Goal: Complete application form

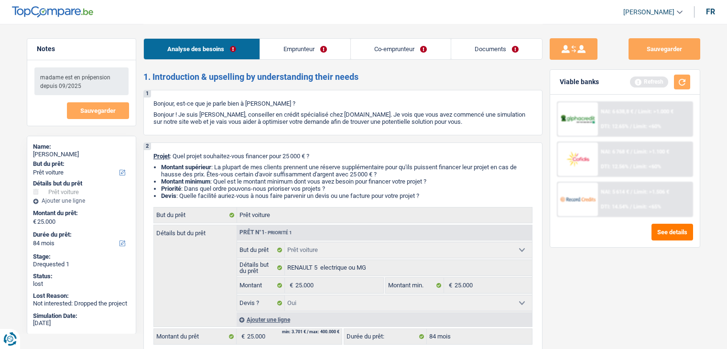
select select "car"
select select "84"
select select "car"
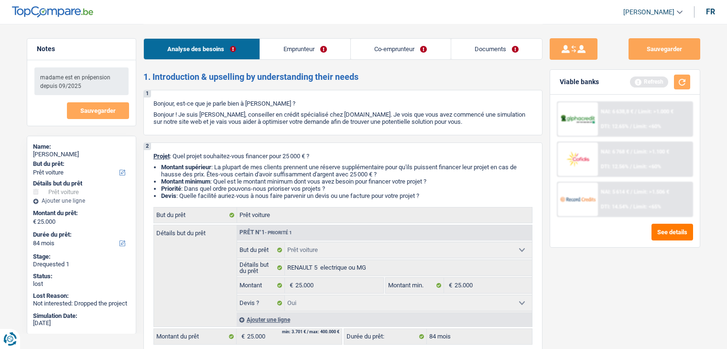
select select "yes"
select select "84"
select select "publicEmployee"
select select "preRetired"
select select "netSalary"
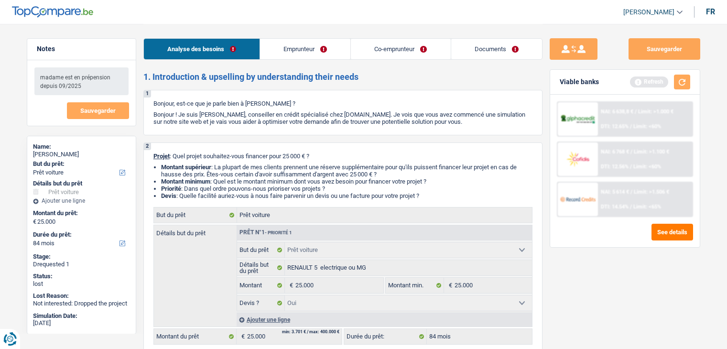
select select "mealVouchers"
select select "netSalary"
select select "unemployment"
select select "previousEmployerCompensation"
select select "ownerWithoutMortgage"
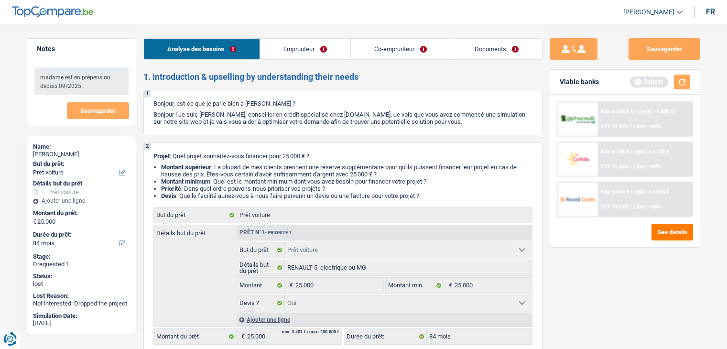
select select "mortgage"
select select "120"
select select "car"
select select "yes"
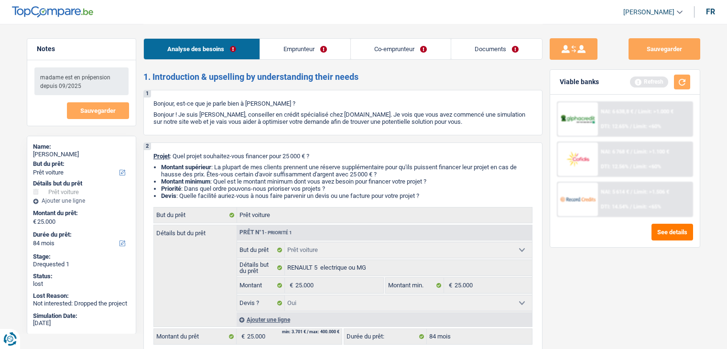
select select "84"
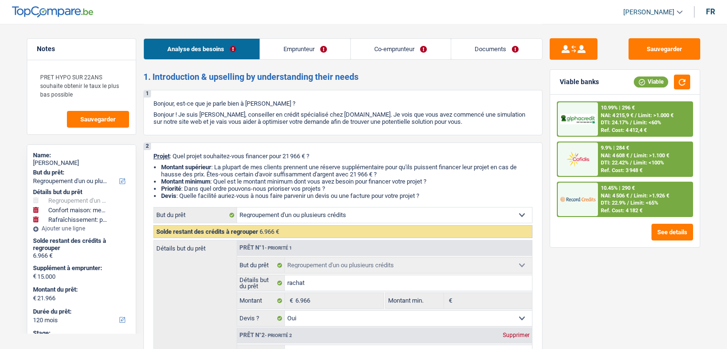
select select "refinancing"
select select "household"
select select "houseOrGarden"
select select "120"
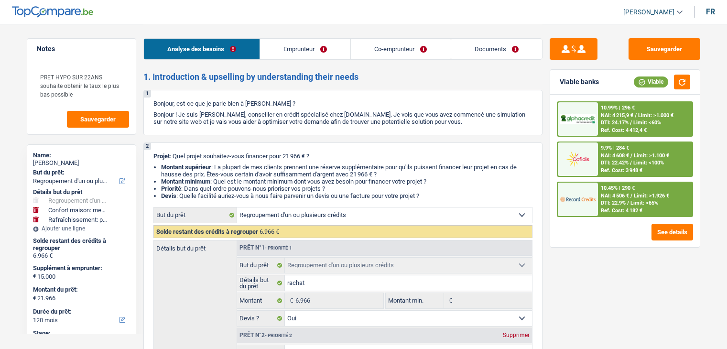
select select "refinancing"
select select "yes"
select select "household"
select select "not_answered"
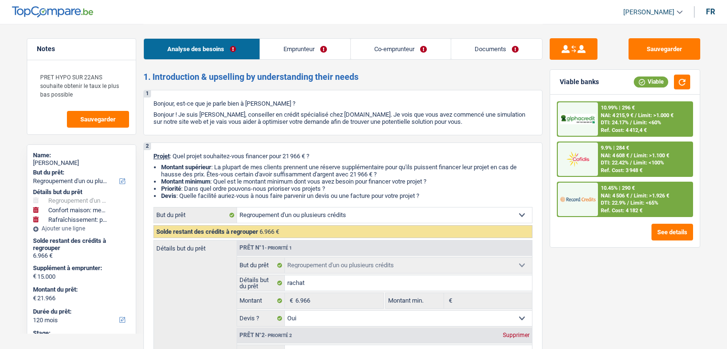
select select "houseOrGarden"
select select "not_answered"
select select "120"
select select "worker"
select select "publicEmployee"
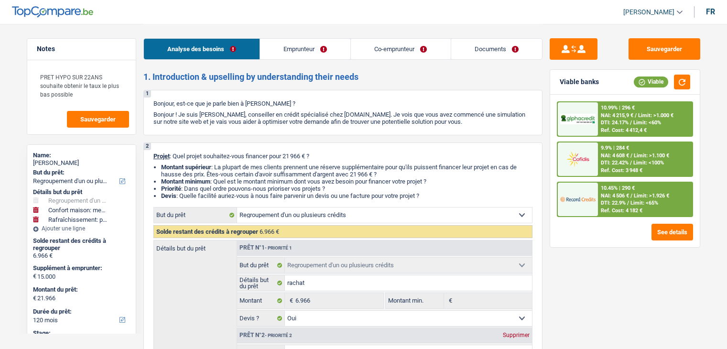
select select "netSalary"
select select "familyAllowances"
select select "netSalary"
select select "mealVouchers"
select select "familyAllowances"
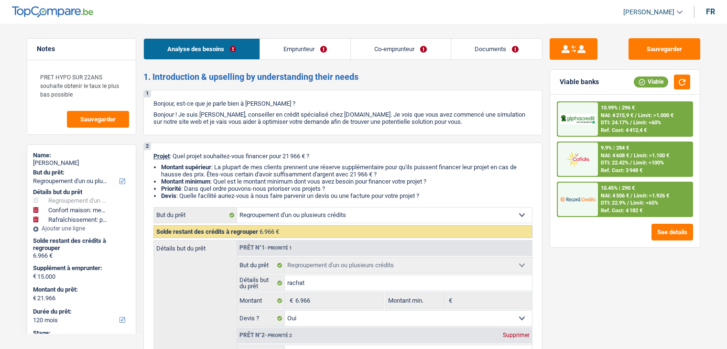
select select "ownerWithMortgage"
select select "personalLoan"
select select "homeFurnishingOrRelocation"
select select "48"
select select "mortgage"
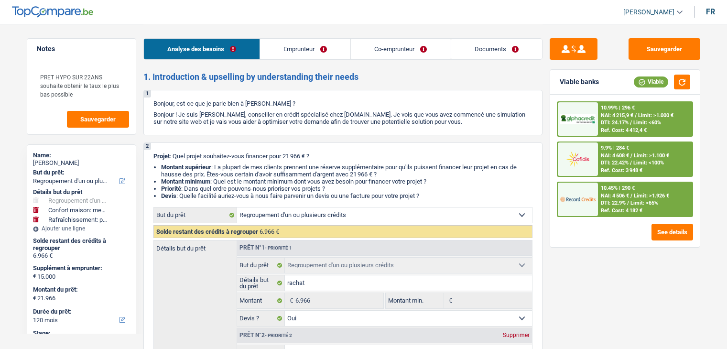
select select "300"
select select "renovationLoan"
select select "120"
select select "refinancing"
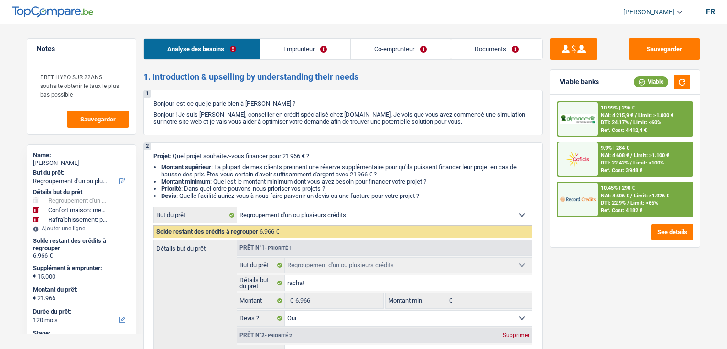
select select "yes"
select select "household"
select select "not_answered"
select select "houseOrGarden"
select select "not_answered"
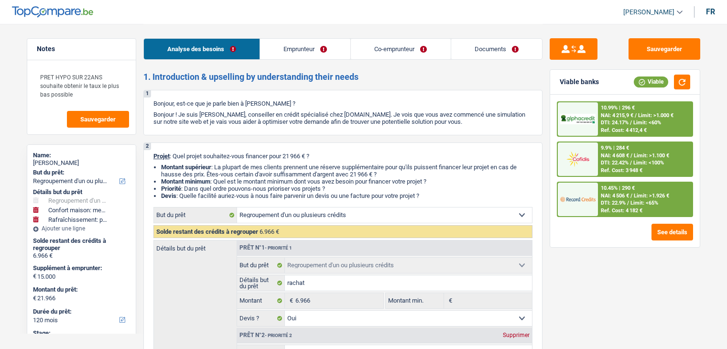
select select "120"
drag, startPoint x: 0, startPoint y: 0, endPoint x: 300, endPoint y: 44, distance: 303.6
click at [300, 44] on link "Emprunteur" at bounding box center [305, 49] width 90 height 21
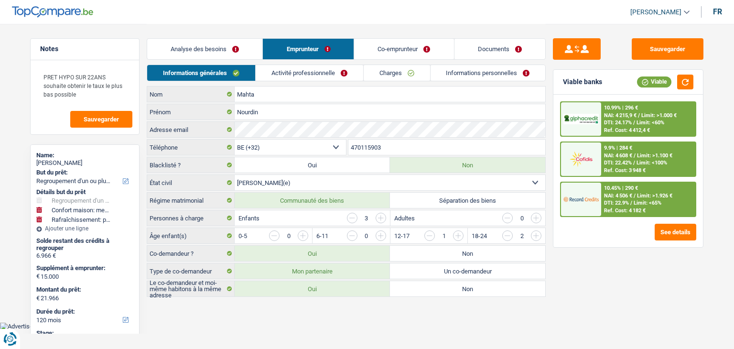
click at [367, 52] on link "Co-emprunteur" at bounding box center [403, 49] width 99 height 21
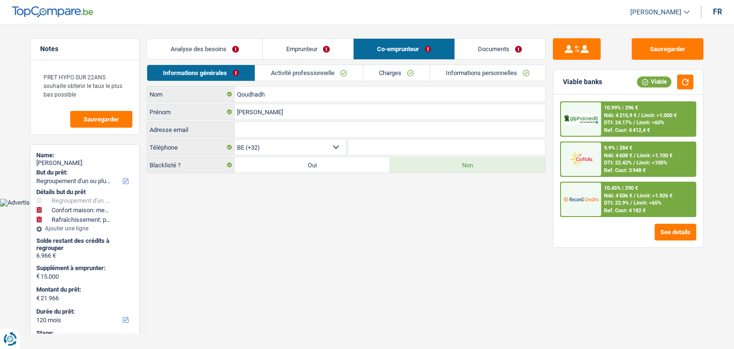
click at [462, 53] on link "Documents" at bounding box center [500, 49] width 91 height 21
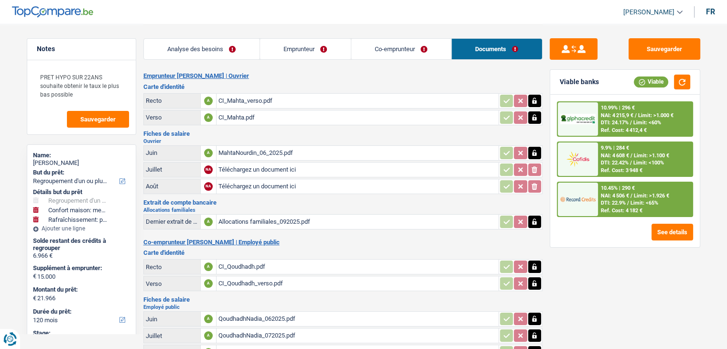
click at [235, 103] on div "CI_Mahta_verso.pdf" at bounding box center [357, 101] width 278 height 14
click at [261, 135] on div "Fiches de salaire Ouvrier Juin A MahtaNourdin_06_2025.pdf Juillet NA Télécharge…" at bounding box center [342, 162] width 399 height 65
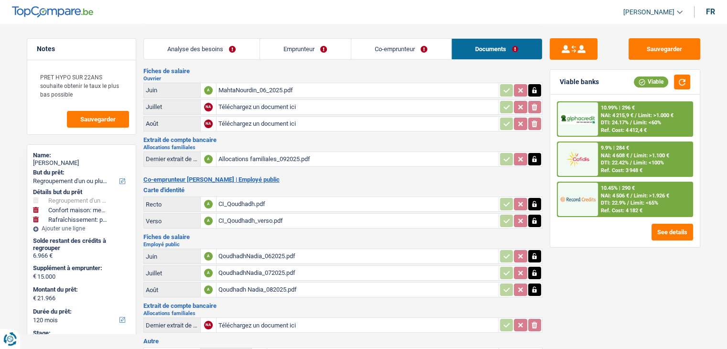
scroll to position [153, 0]
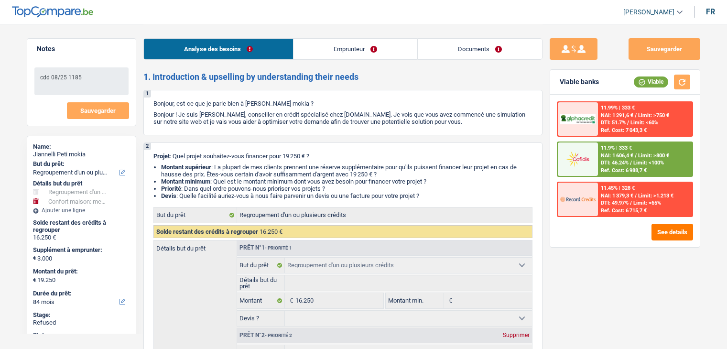
select select "refinancing"
select select "household"
select select "84"
select select "refinancing"
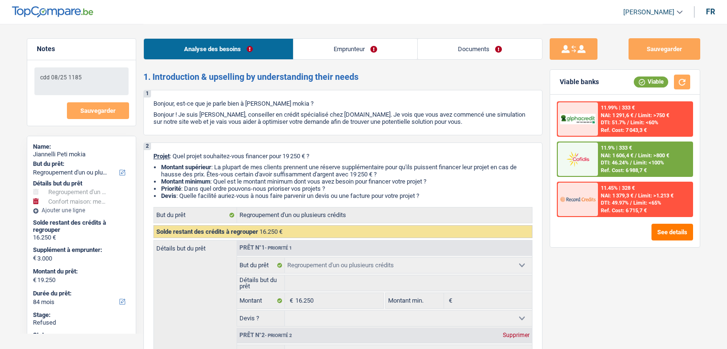
select select "refinancing"
select select "household"
select select "not_answered"
select select "84"
select select "privateEmployee"
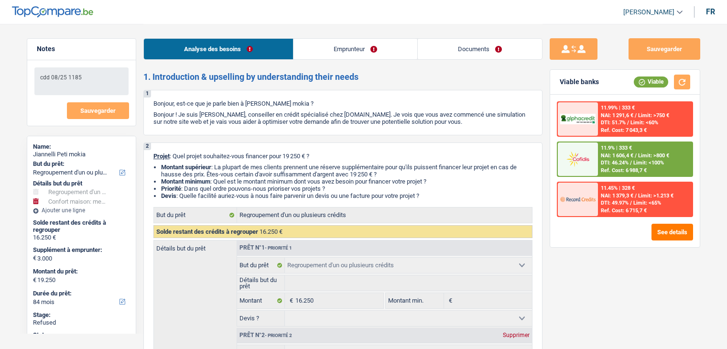
select select "familyAllowances"
select select "netSalary"
select select "mealVouchers"
select select "rents"
select select "personalLoan"
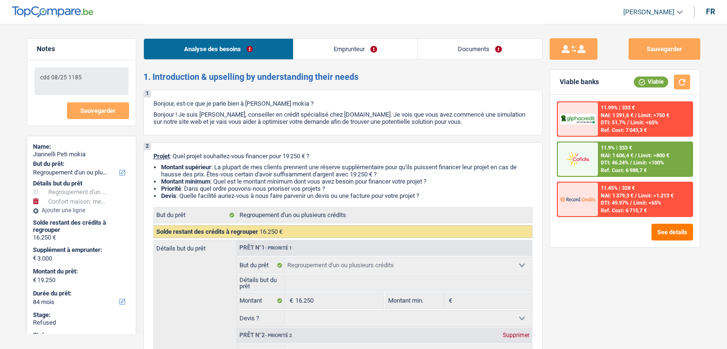
select select "other"
select select "60"
select select "personalLoan"
select select "other"
select select "36"
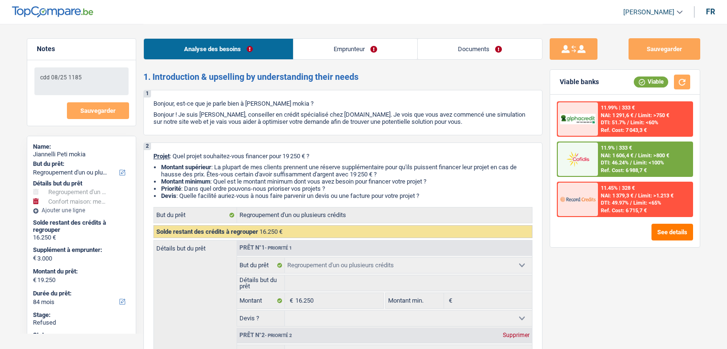
select select "personalLoan"
select select "homeFurnishingOrRelocation"
select select "30"
select select "personalLoan"
select select "carRestore"
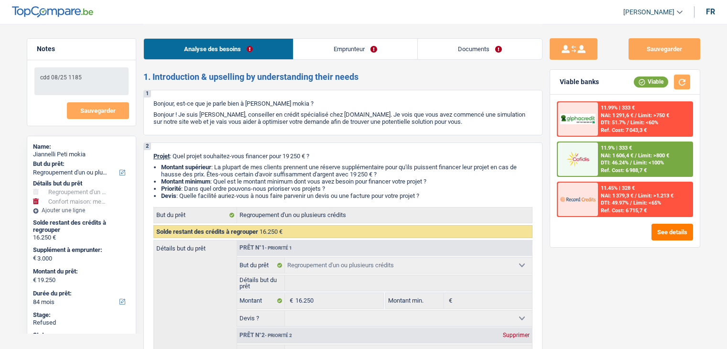
select select "60"
select select "cardOrCredit"
select select "refinancing"
select select "household"
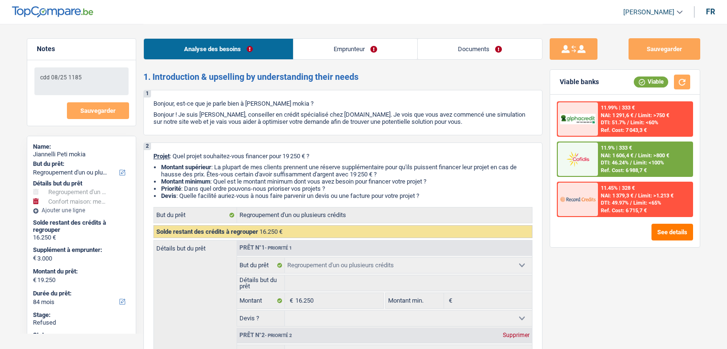
select select "not_answered"
select select "84"
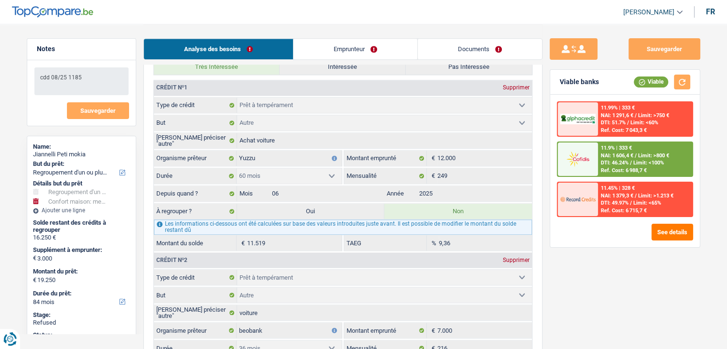
scroll to position [1007, 0]
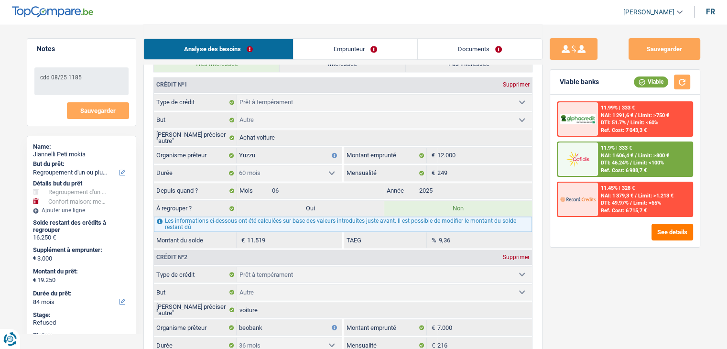
drag, startPoint x: 732, startPoint y: 37, endPoint x: 728, endPoint y: 169, distance: 131.9
click at [726, 169] on html "Vous avez le contrôle de vos données Nous utilisons des cookies, tout comme nos…" at bounding box center [363, 266] width 727 height 2546
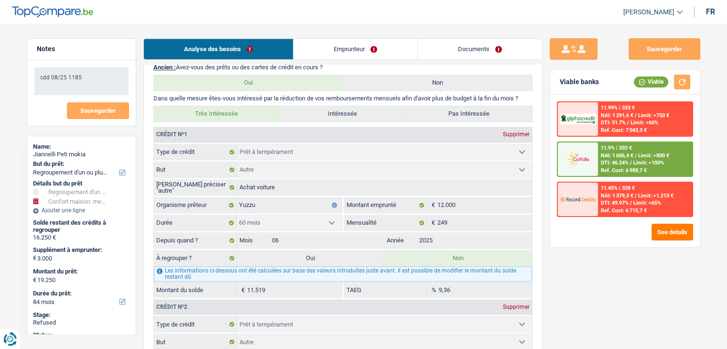
scroll to position [1024, 0]
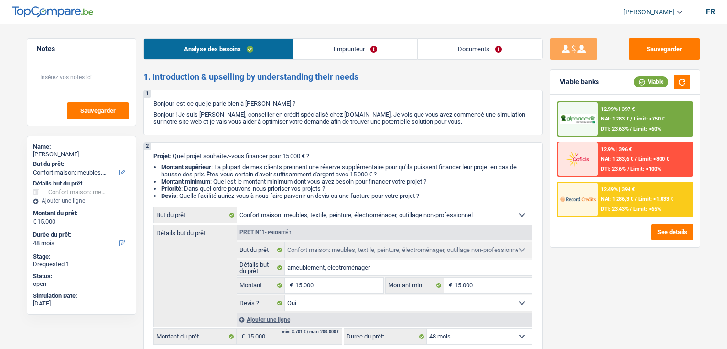
select select "household"
select select "48"
select select "household"
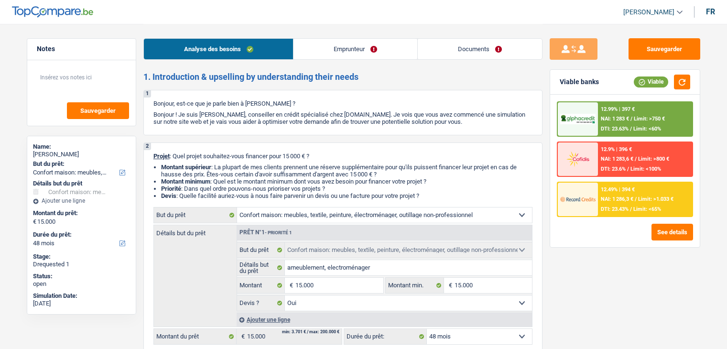
select select "yes"
select select "48"
select select "retired"
select select "pension"
select select "ownerWithoutMortgage"
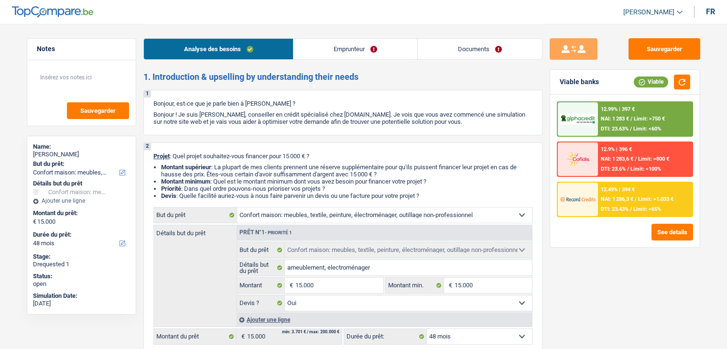
select select "household"
select select "yes"
select select "48"
click at [315, 45] on link "Emprunteur" at bounding box center [355, 49] width 124 height 21
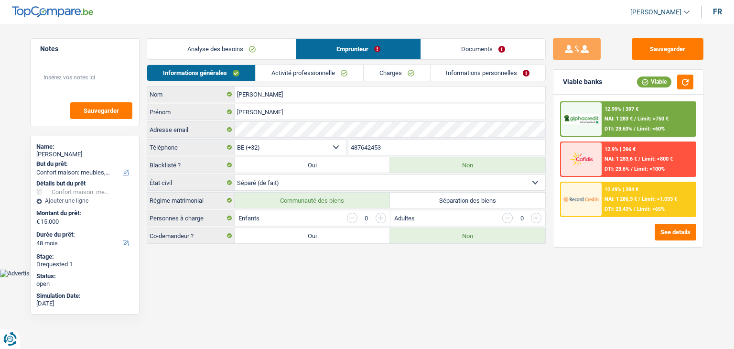
click at [451, 44] on link "Documents" at bounding box center [483, 49] width 124 height 21
